Goal: Navigation & Orientation: Find specific page/section

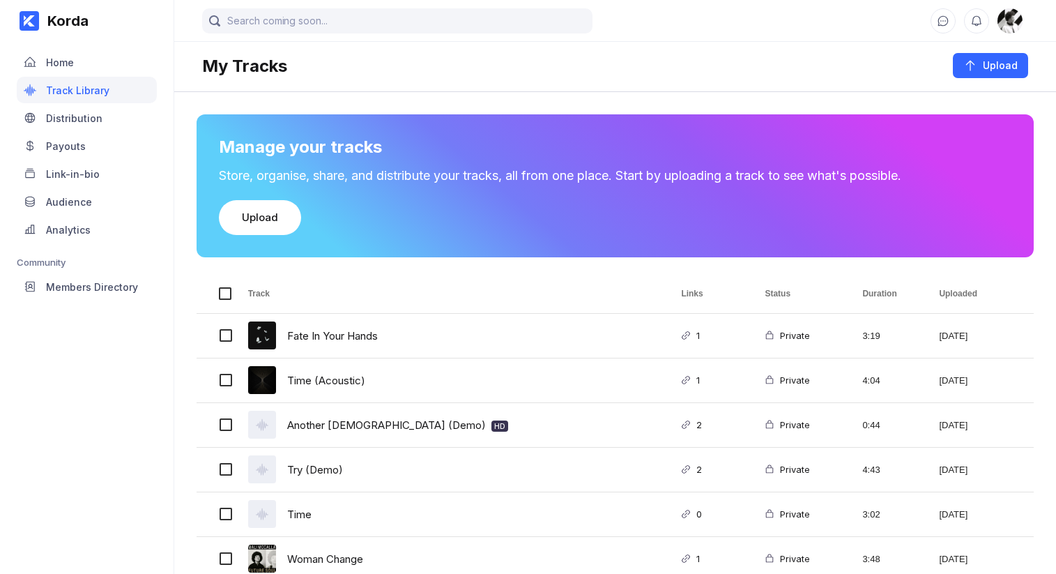
click at [102, 387] on div "Korda Home Track Library Distribution Payouts Link-in-bio Audience Analytics Co…" at bounding box center [87, 287] width 174 height 574
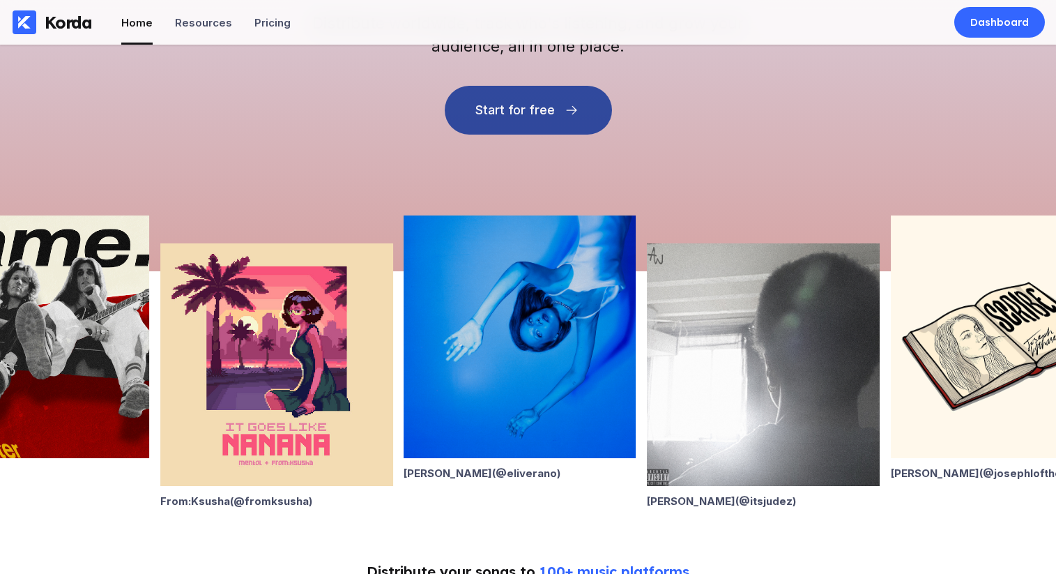
scroll to position [264, 0]
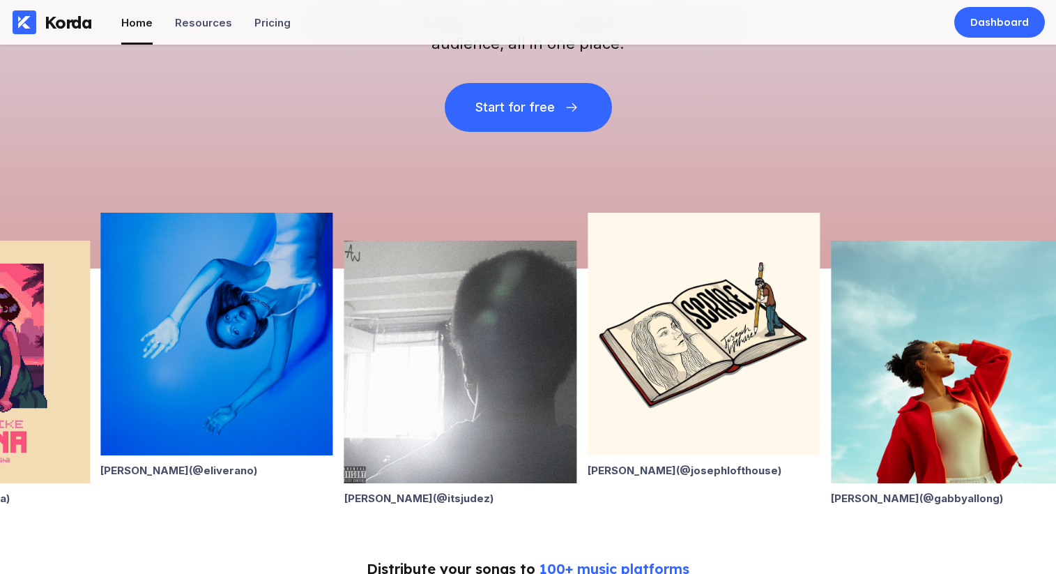
drag, startPoint x: 916, startPoint y: 335, endPoint x: 629, endPoint y: 358, distance: 288.1
click at [629, 358] on img at bounding box center [704, 334] width 232 height 243
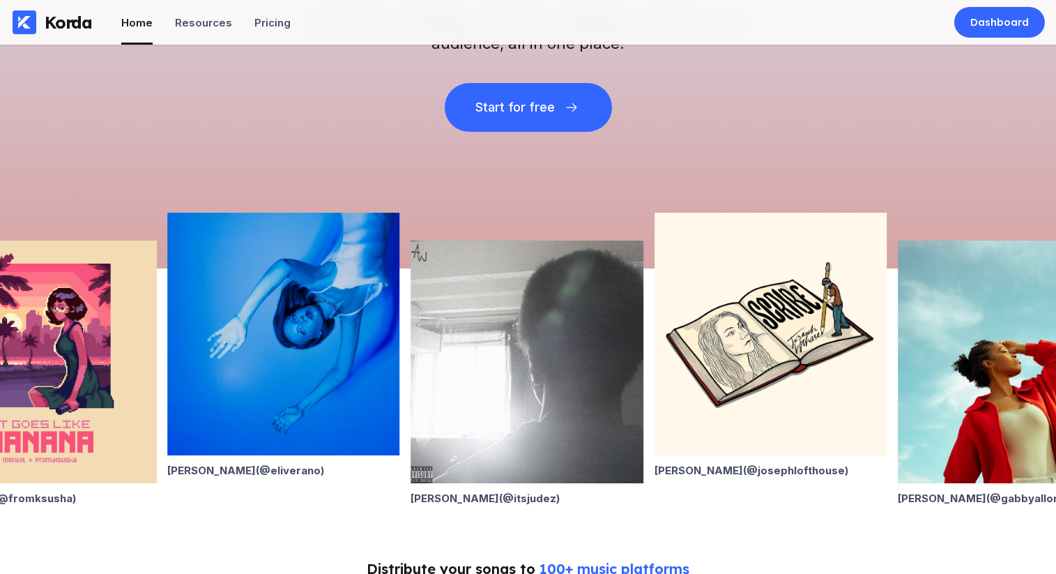
click at [707, 356] on img at bounding box center [770, 334] width 232 height 243
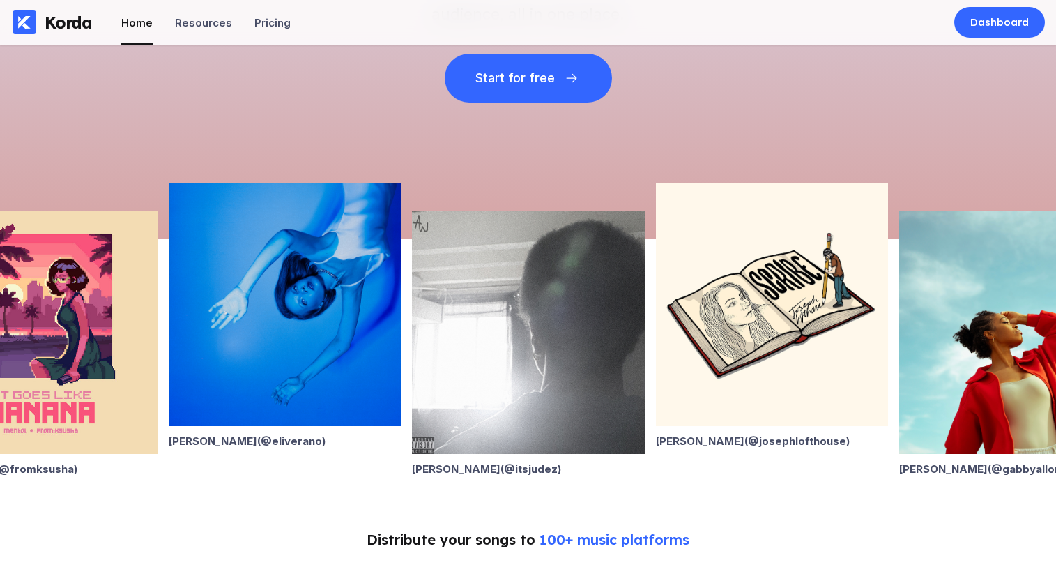
scroll to position [298, 0]
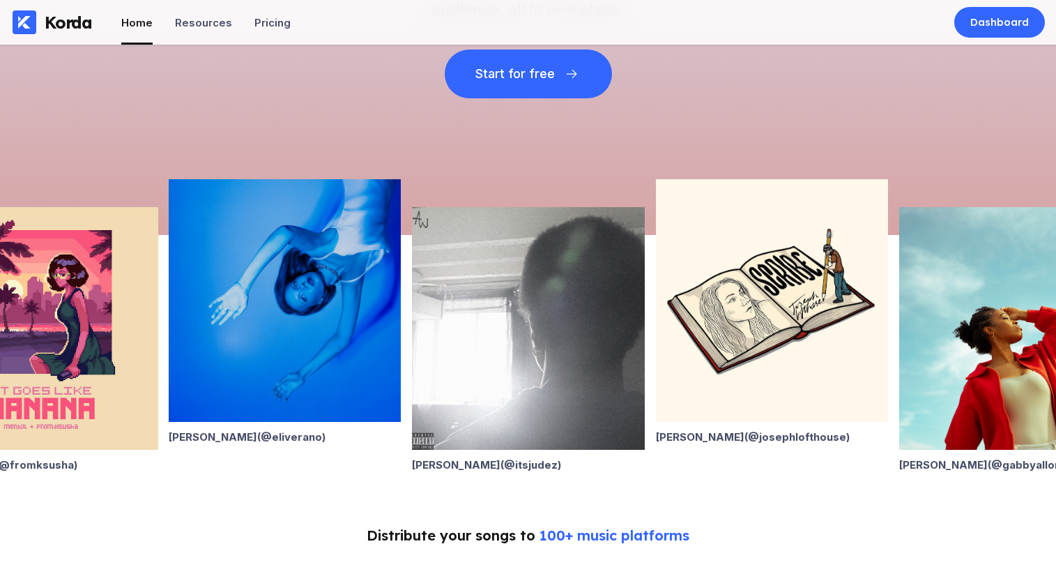
click at [709, 408] on img at bounding box center [772, 300] width 232 height 243
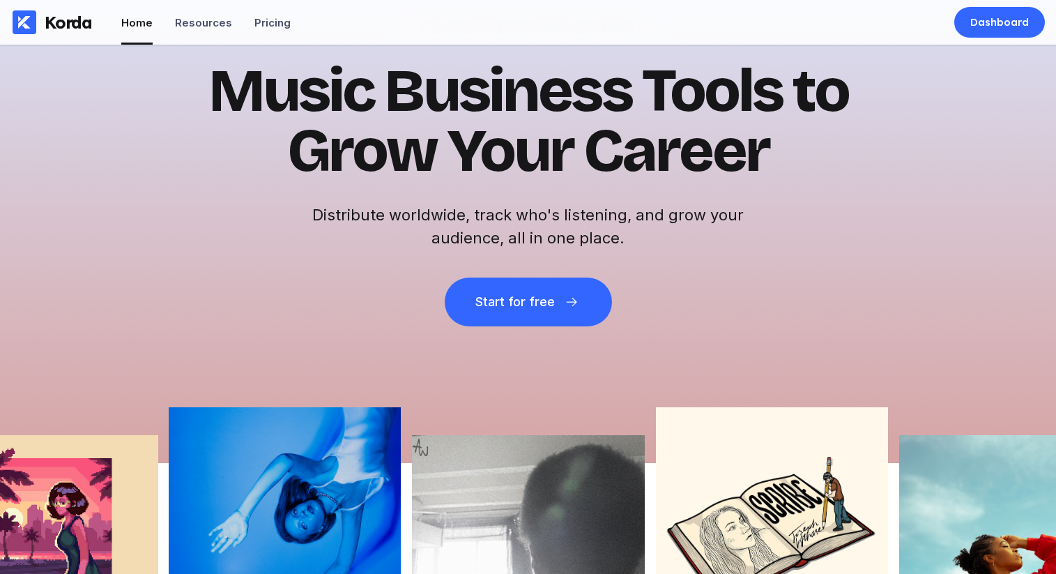
scroll to position [0, 0]
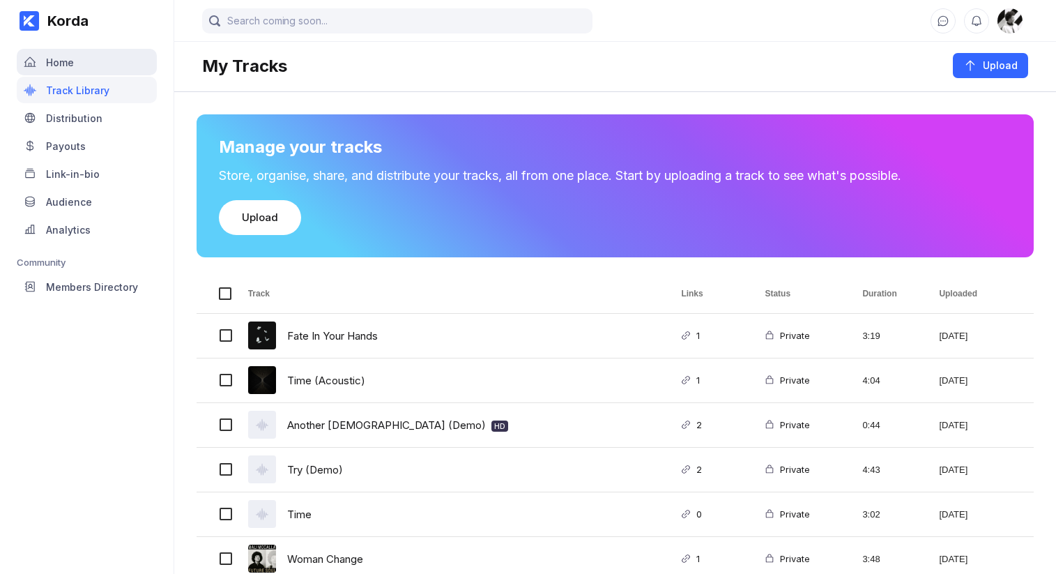
click at [61, 61] on div "Home" at bounding box center [60, 62] width 28 height 12
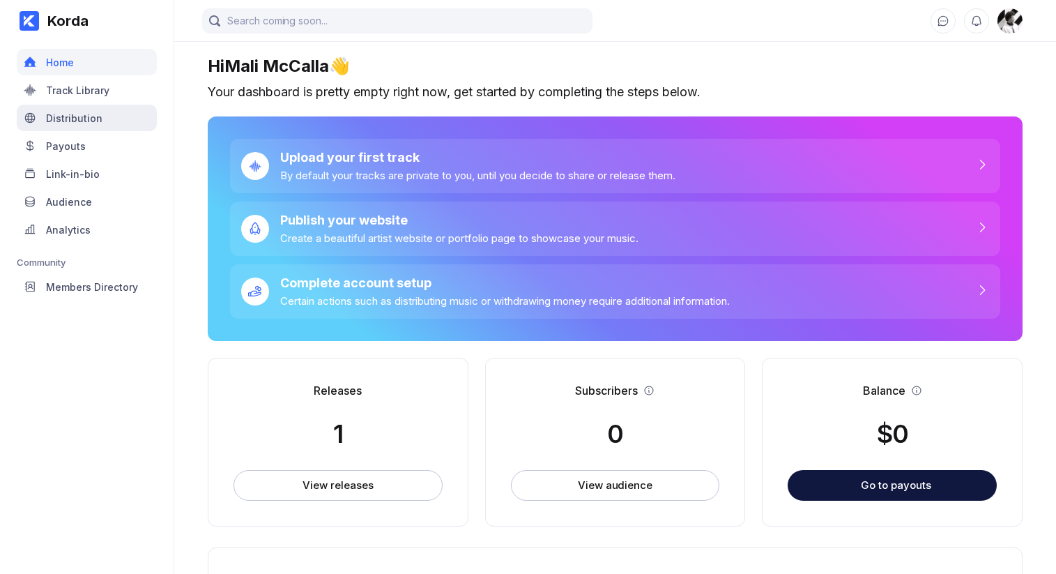
click at [85, 105] on div "Distribution" at bounding box center [87, 118] width 140 height 26
